Goal: Contribute content

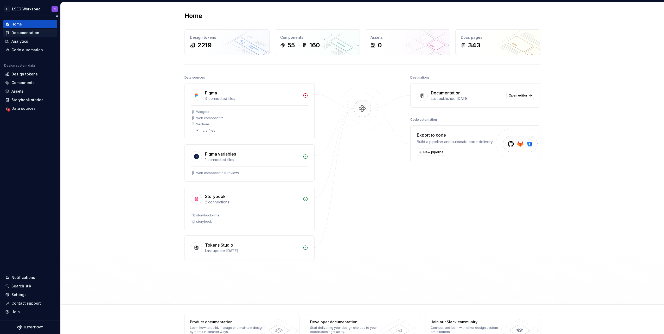
click at [28, 33] on div "Documentation" at bounding box center [25, 32] width 28 height 5
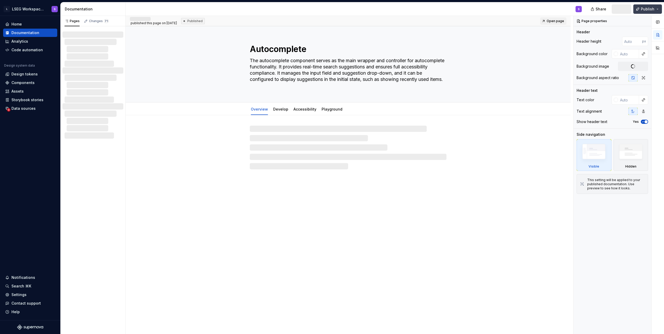
click at [649, 11] on span "Publish" at bounding box center [648, 9] width 14 height 5
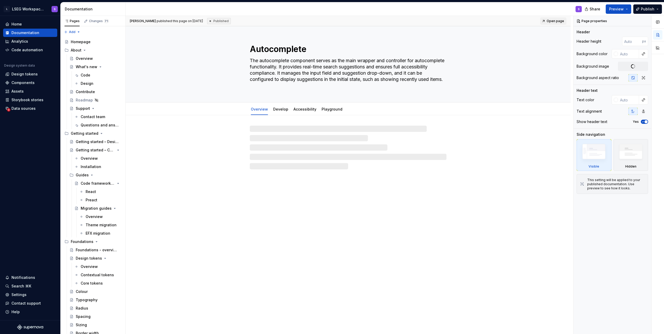
click at [558, 10] on div "S" at bounding box center [356, 9] width 460 height 14
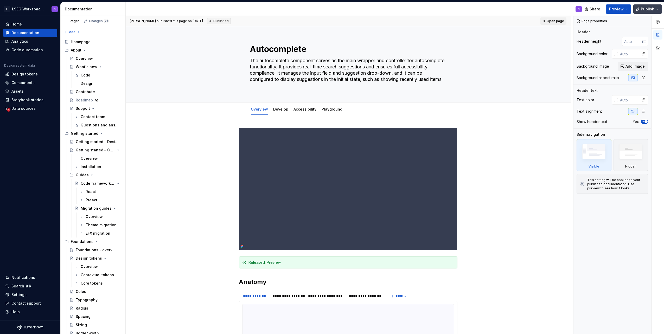
click at [647, 9] on span "Publish" at bounding box center [648, 9] width 14 height 5
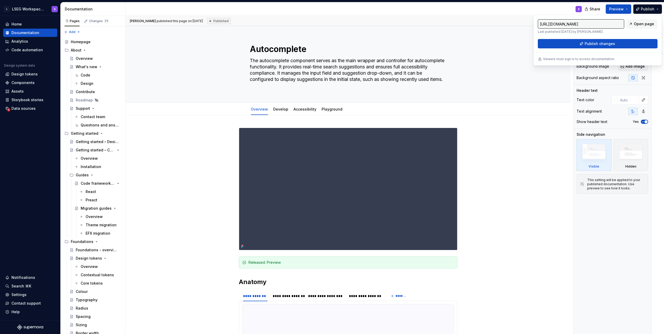
click at [559, 9] on div "S" at bounding box center [356, 9] width 460 height 14
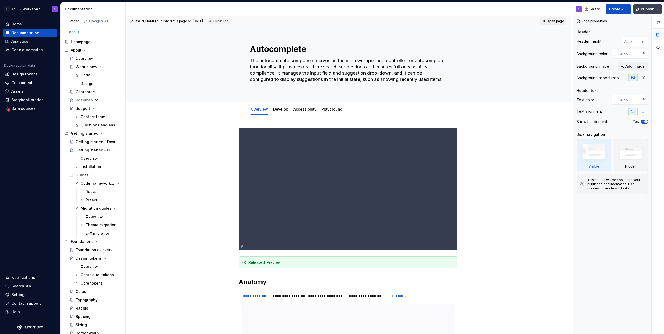
click at [647, 11] on span "Publish" at bounding box center [648, 9] width 14 height 5
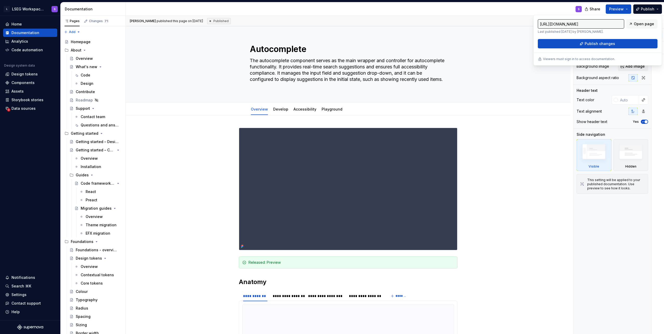
click at [570, 9] on div "S" at bounding box center [356, 9] width 460 height 14
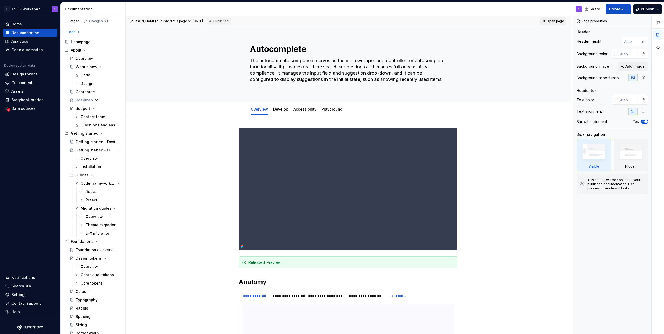
type textarea "*"
